Goal: Information Seeking & Learning: Compare options

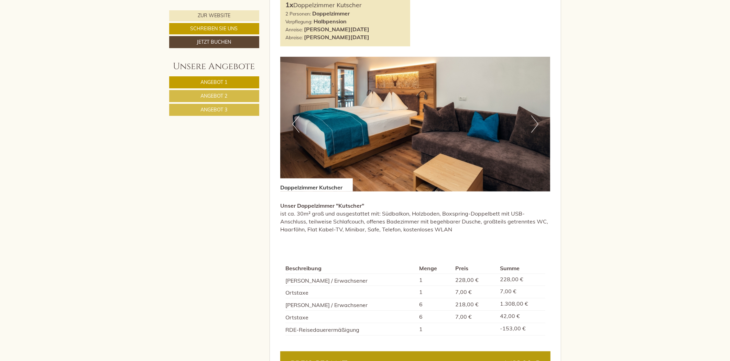
scroll to position [534, 0]
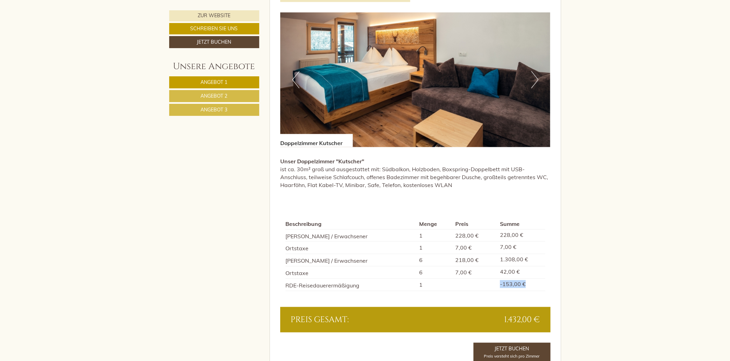
drag, startPoint x: 497, startPoint y: 282, endPoint x: 531, endPoint y: 283, distance: 34.1
click at [531, 283] on tr "RDE-Reisedauerermäßigung 1 -153,00 €" at bounding box center [415, 284] width 260 height 12
click at [464, 258] on td "218,00 €" at bounding box center [475, 260] width 45 height 12
drag, startPoint x: 463, startPoint y: 259, endPoint x: 483, endPoint y: 260, distance: 20.6
click at [483, 260] on td "218,00 €" at bounding box center [475, 260] width 45 height 12
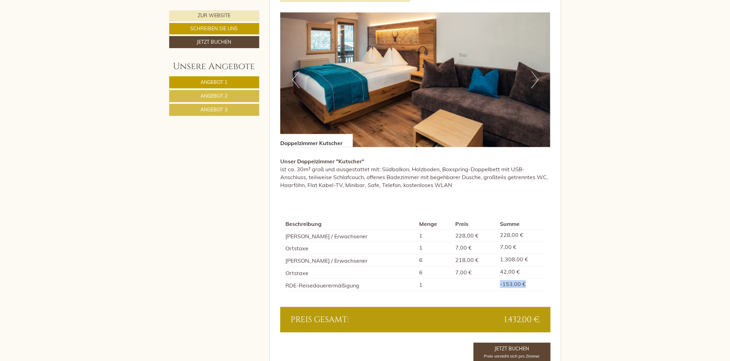
drag, startPoint x: 502, startPoint y: 280, endPoint x: 542, endPoint y: 283, distance: 40.3
click at [542, 283] on tr "RDE-Reisedauerermäßigung 1 -153,00 €" at bounding box center [415, 284] width 260 height 12
click at [249, 108] on link "Angebot 3" at bounding box center [214, 110] width 90 height 12
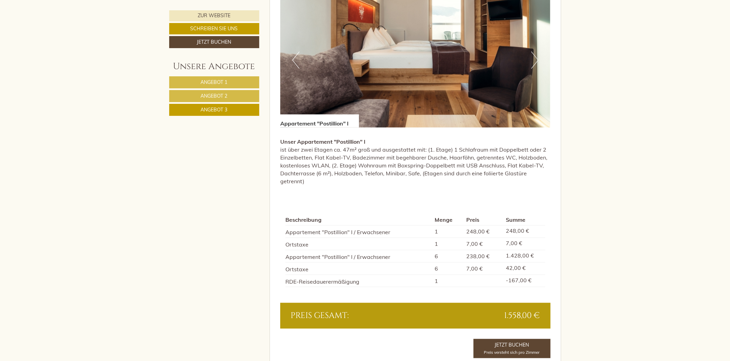
click at [224, 97] on span "Angebot 2" at bounding box center [214, 96] width 27 height 6
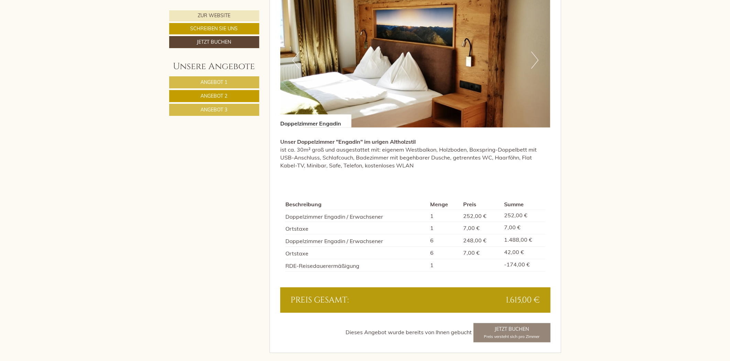
scroll to position [669, 0]
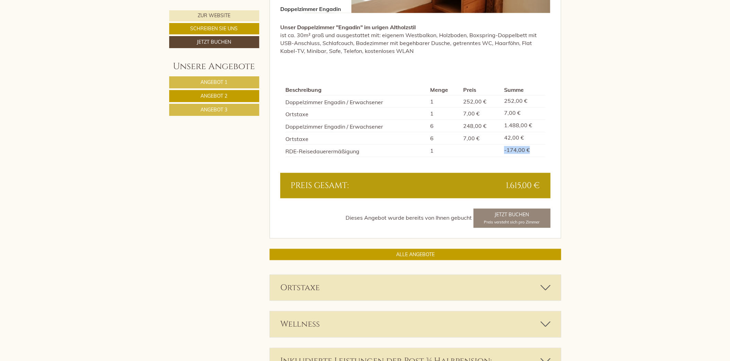
drag, startPoint x: 505, startPoint y: 148, endPoint x: 532, endPoint y: 151, distance: 27.4
click at [532, 151] on td "-174,00 €" at bounding box center [523, 150] width 44 height 12
drag, startPoint x: 463, startPoint y: 124, endPoint x: 483, endPoint y: 125, distance: 20.0
click at [482, 125] on tr "Doppelzimmer Engadin / Erwachsener 6 248,00 € 1.488,00 €" at bounding box center [415, 126] width 260 height 12
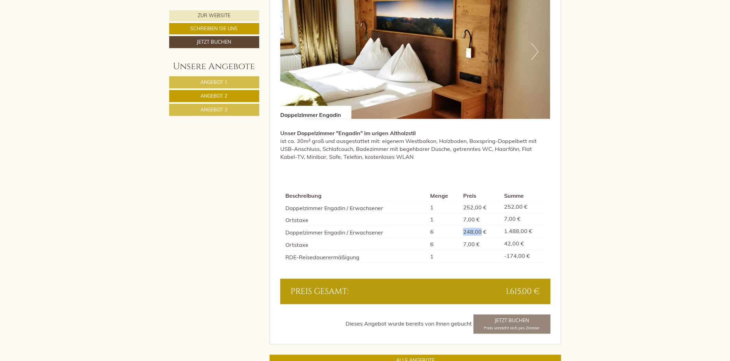
scroll to position [554, 0]
